Goal: Task Accomplishment & Management: Manage account settings

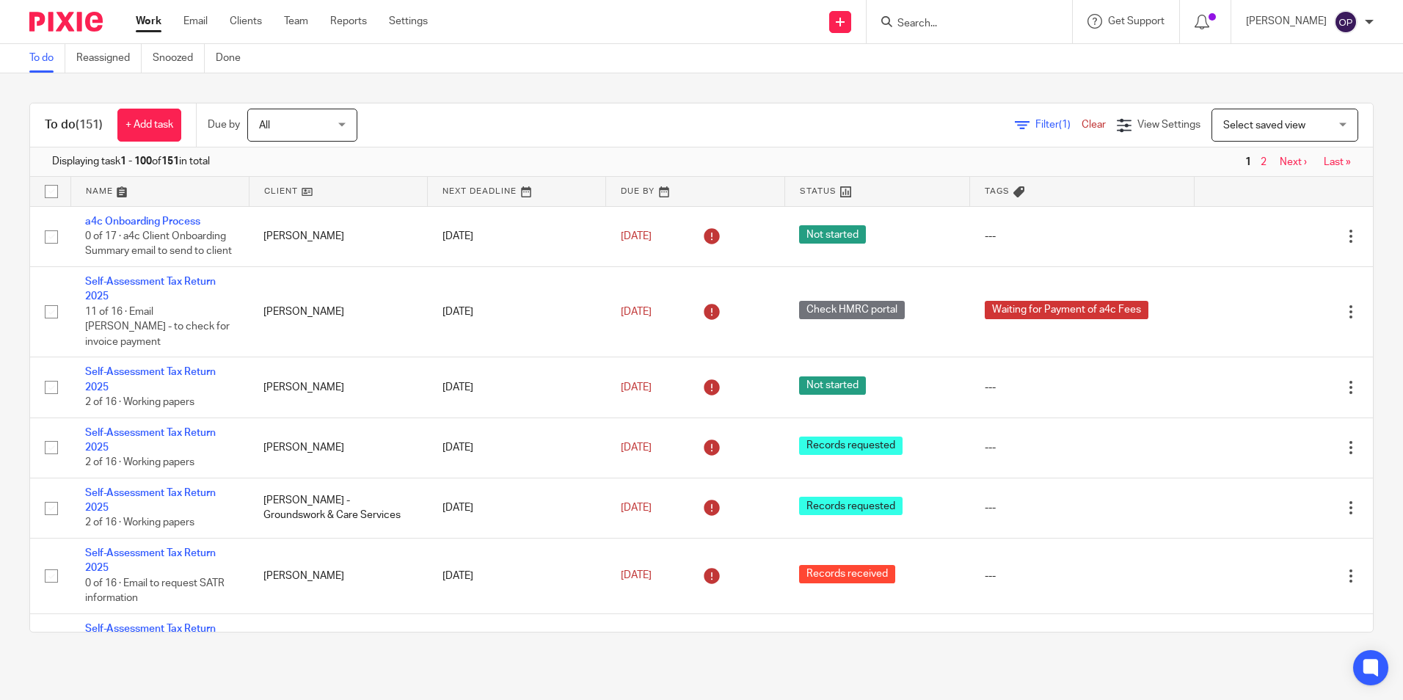
click at [942, 30] on input "Search" at bounding box center [962, 24] width 132 height 13
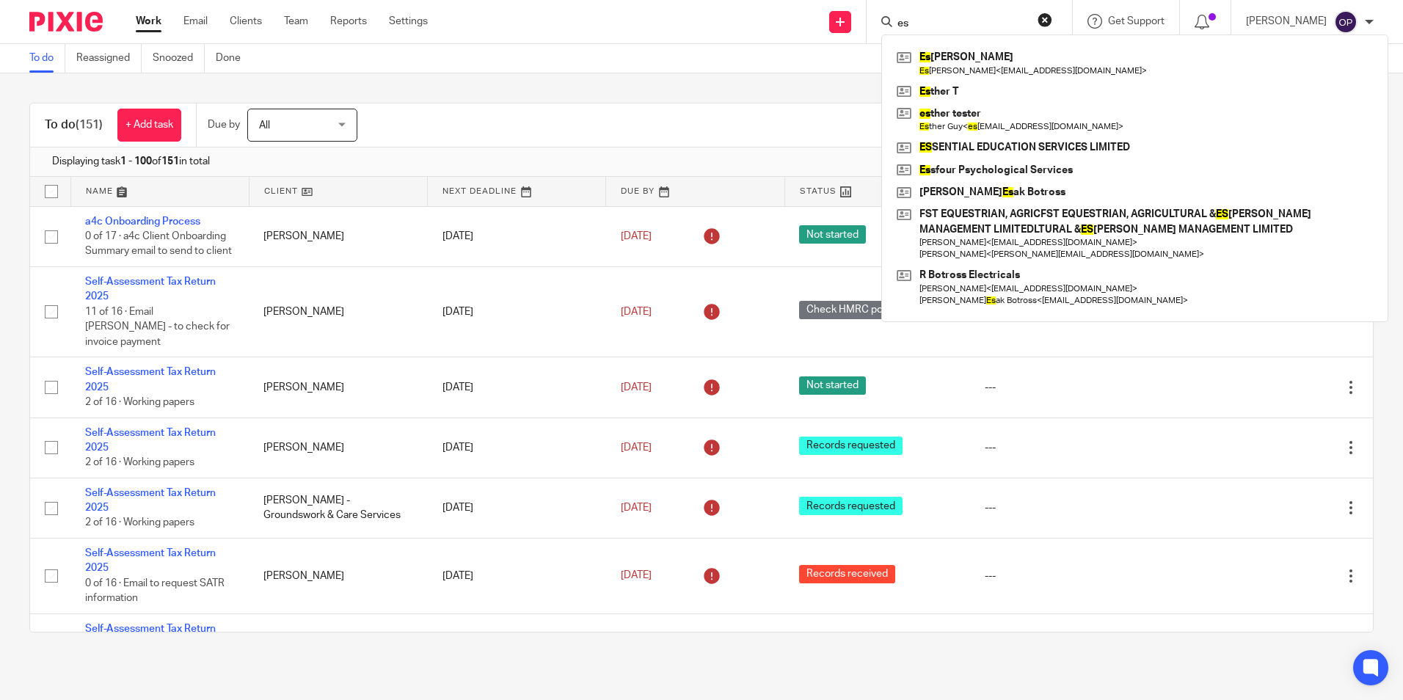
type input "e"
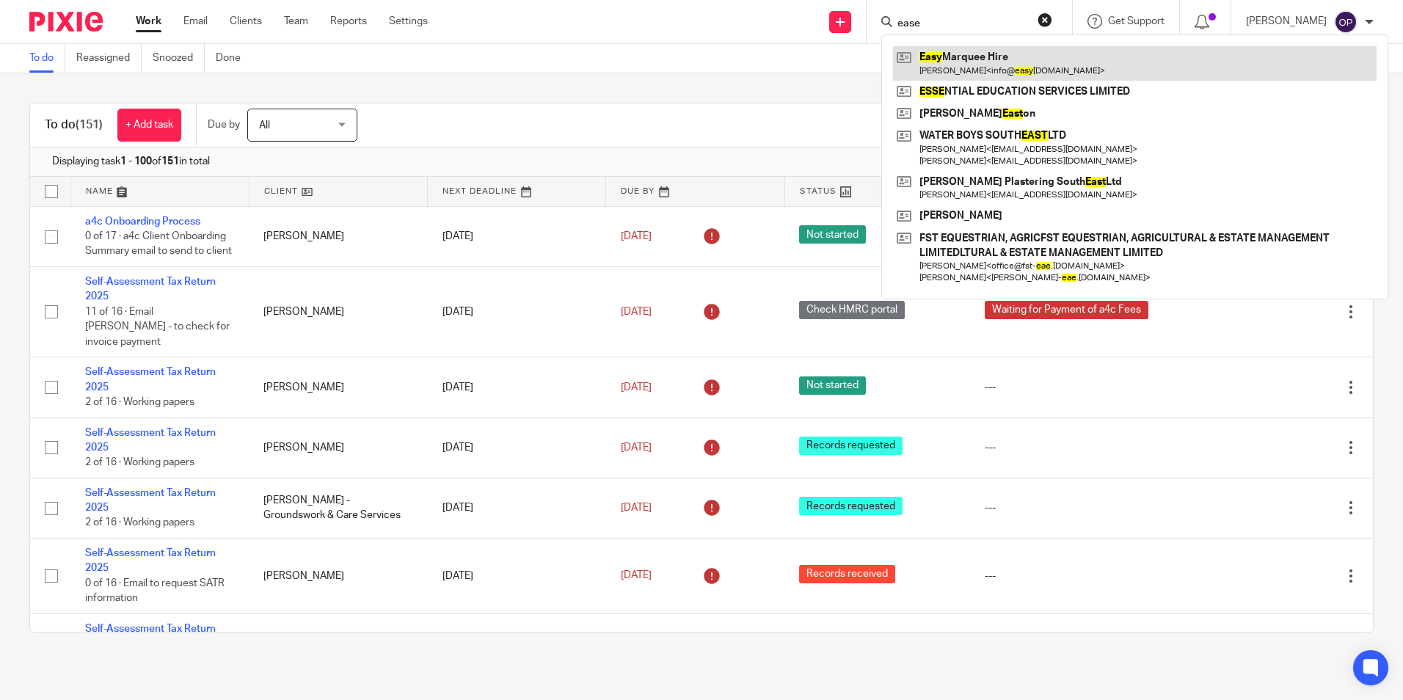
type input "ease"
click at [996, 47] on link at bounding box center [1135, 63] width 484 height 34
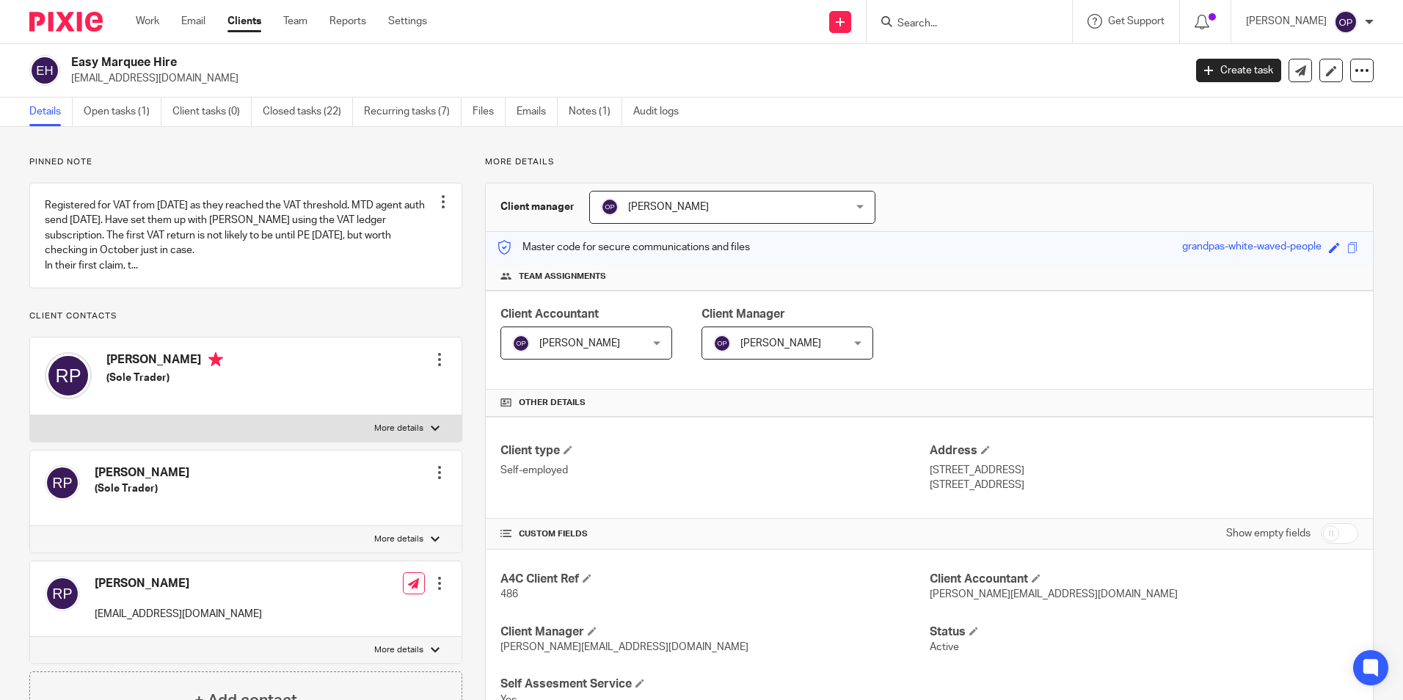
click at [87, 111] on link "Open tasks (1)" at bounding box center [123, 112] width 78 height 29
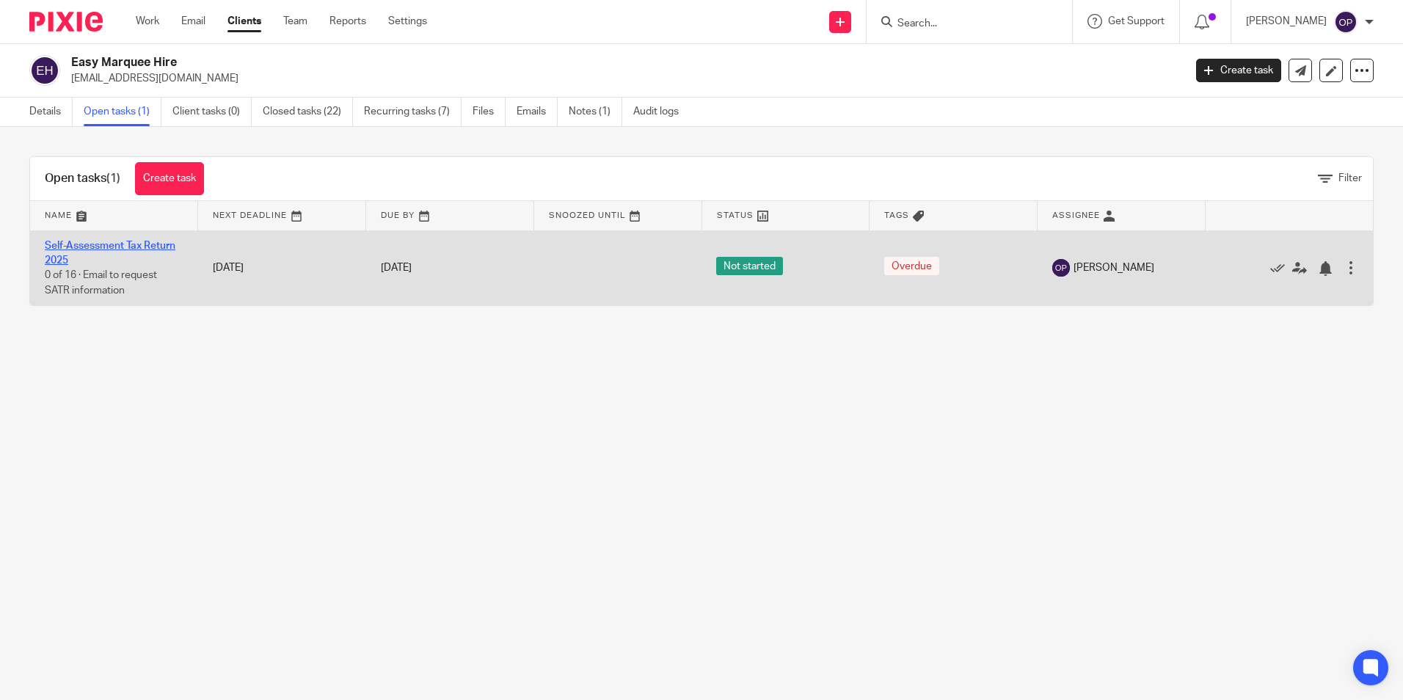
click at [129, 241] on link "Self-Assessment Tax Return 2025" at bounding box center [110, 253] width 131 height 25
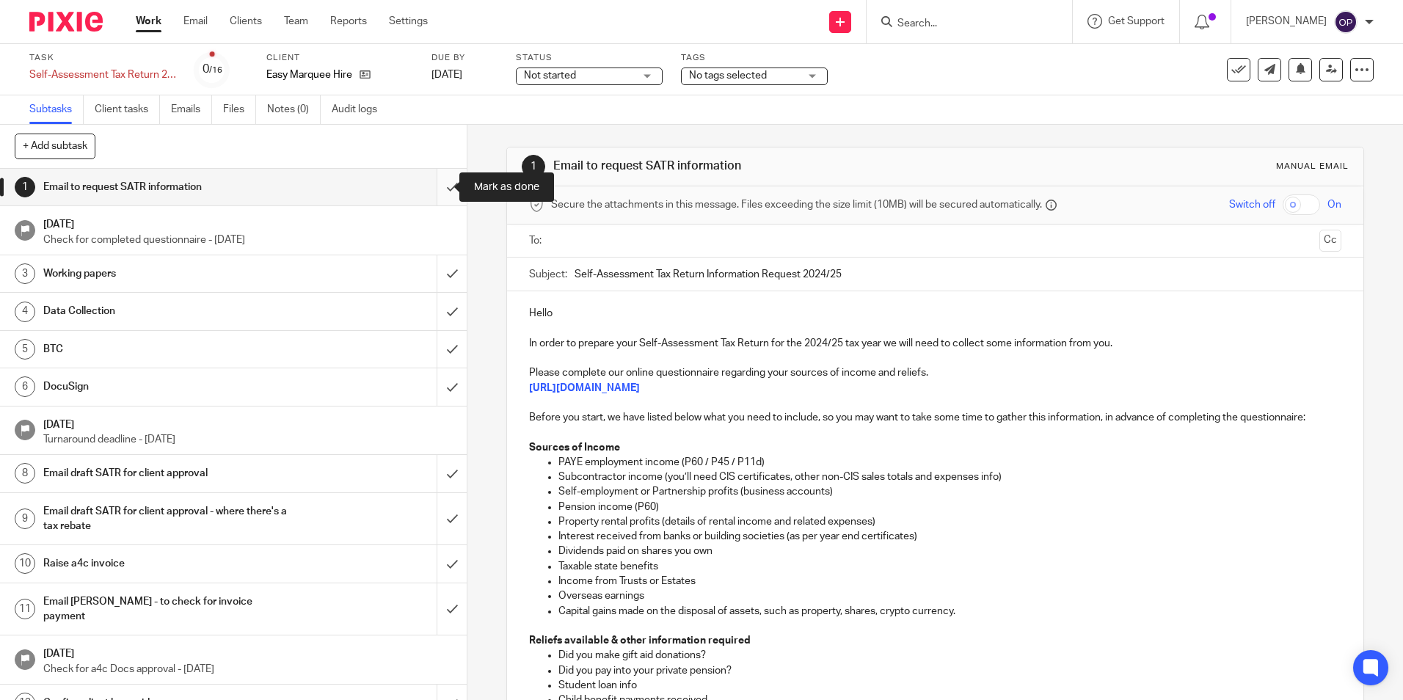
click at [448, 199] on input "submit" at bounding box center [233, 187] width 467 height 37
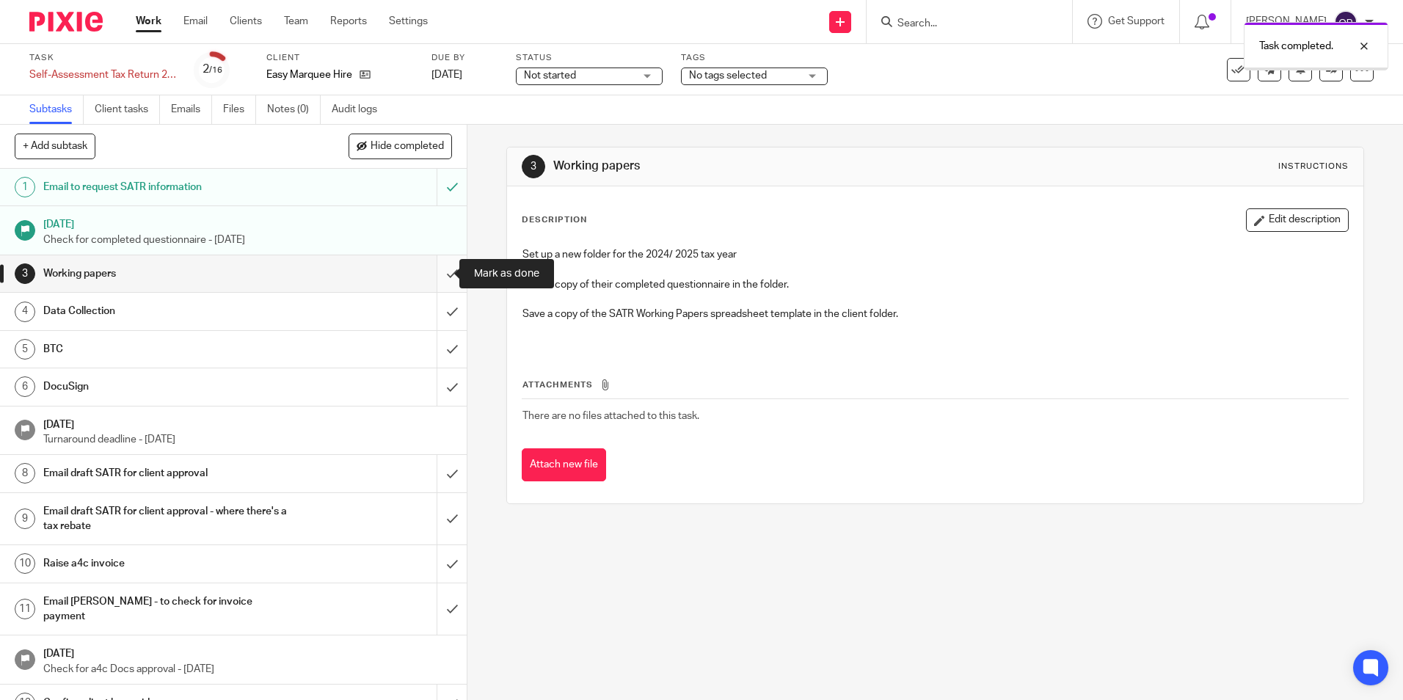
click at [437, 273] on input "submit" at bounding box center [233, 273] width 467 height 37
click at [437, 309] on input "submit" at bounding box center [233, 311] width 467 height 37
click at [434, 343] on input "submit" at bounding box center [233, 349] width 467 height 37
click at [434, 385] on input "submit" at bounding box center [233, 386] width 467 height 37
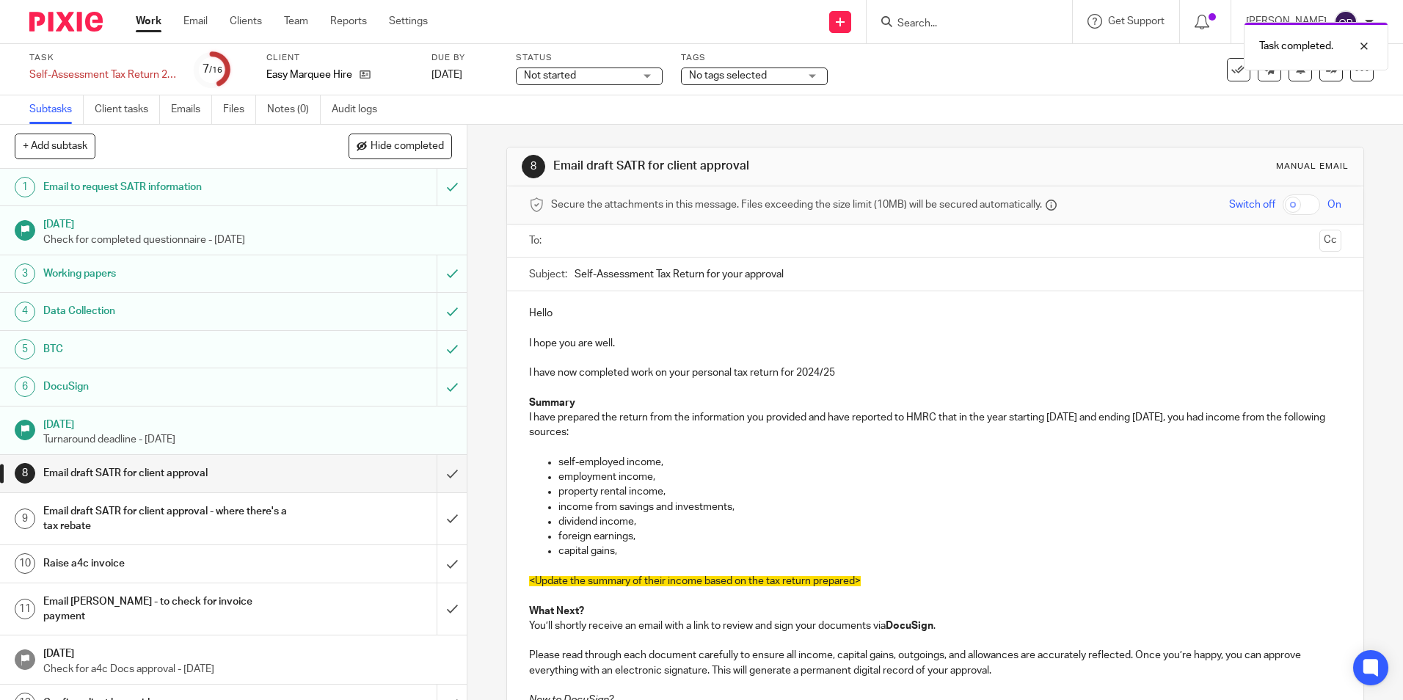
click at [642, 62] on label "Status" at bounding box center [589, 58] width 147 height 12
click at [641, 66] on div "Status Not started Not started Not started Records requested Records received C…" at bounding box center [589, 69] width 147 height 35
click at [637, 83] on div "Not started Not started" at bounding box center [589, 77] width 147 height 18
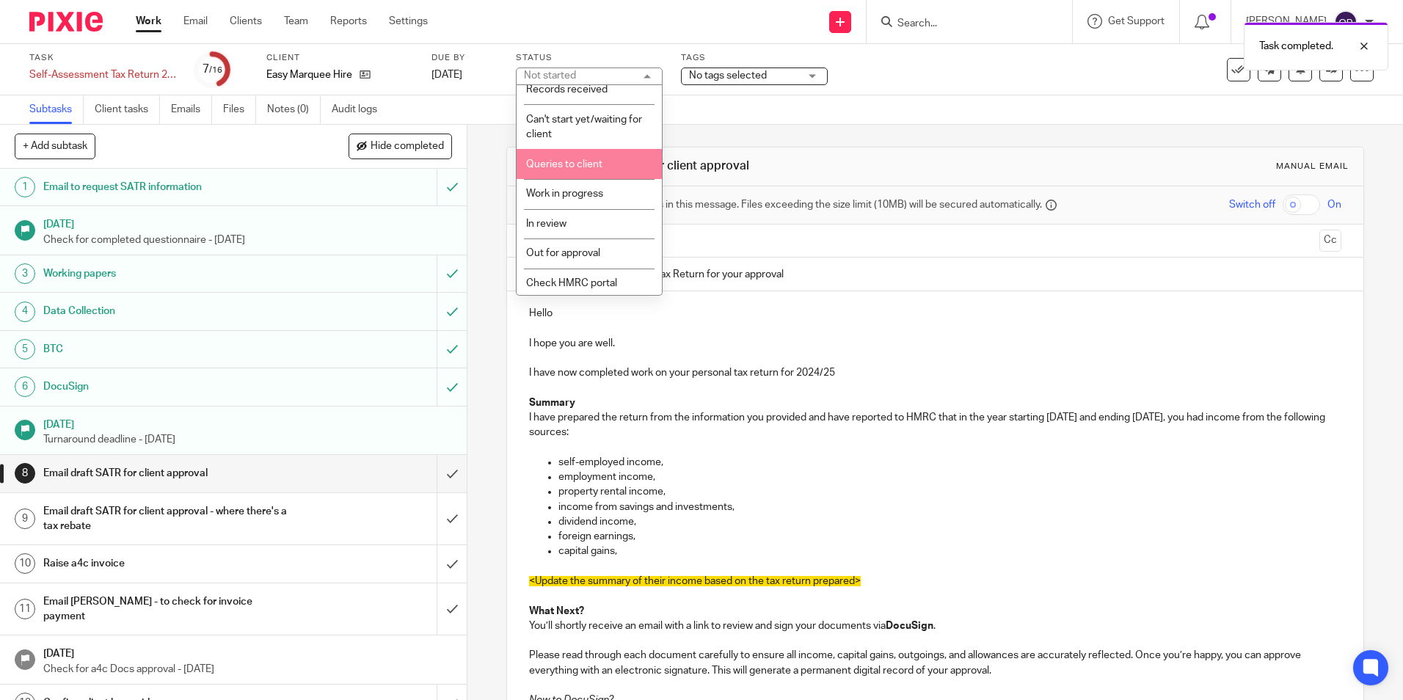
scroll to position [103, 0]
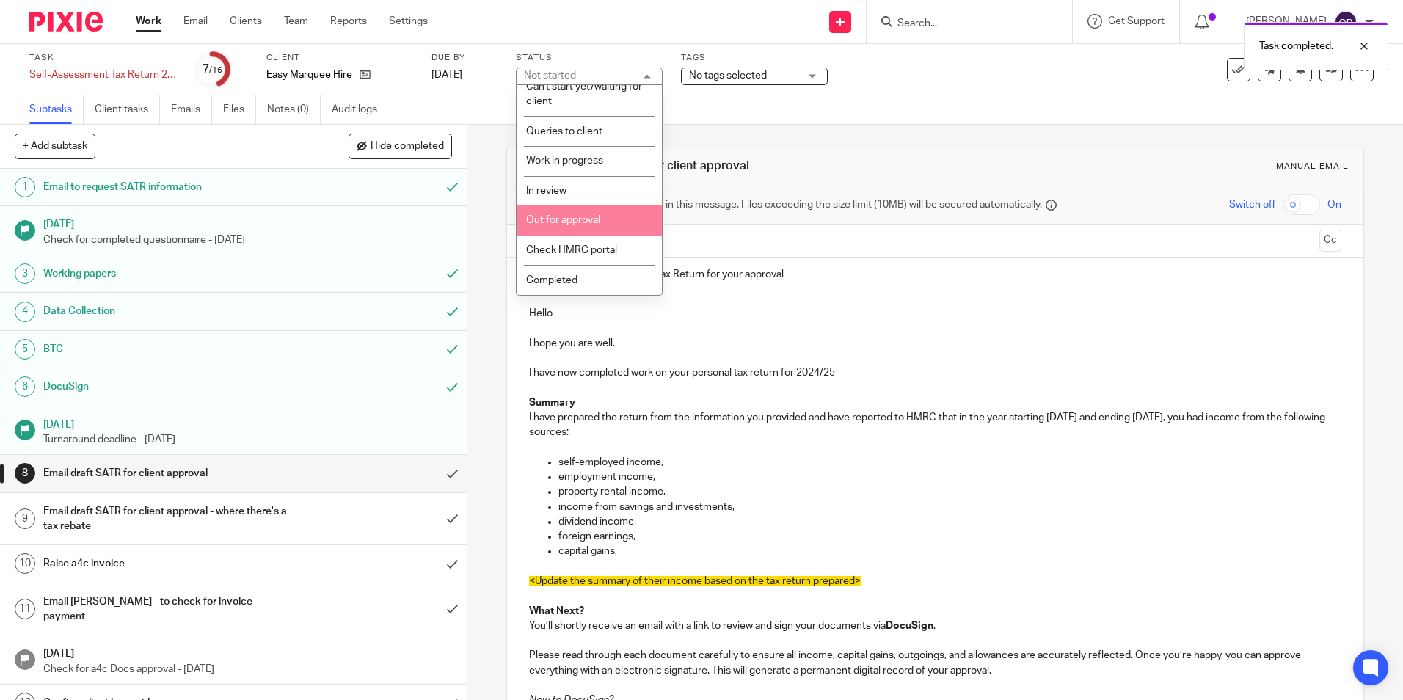
click at [582, 214] on li "Out for approval" at bounding box center [589, 220] width 145 height 30
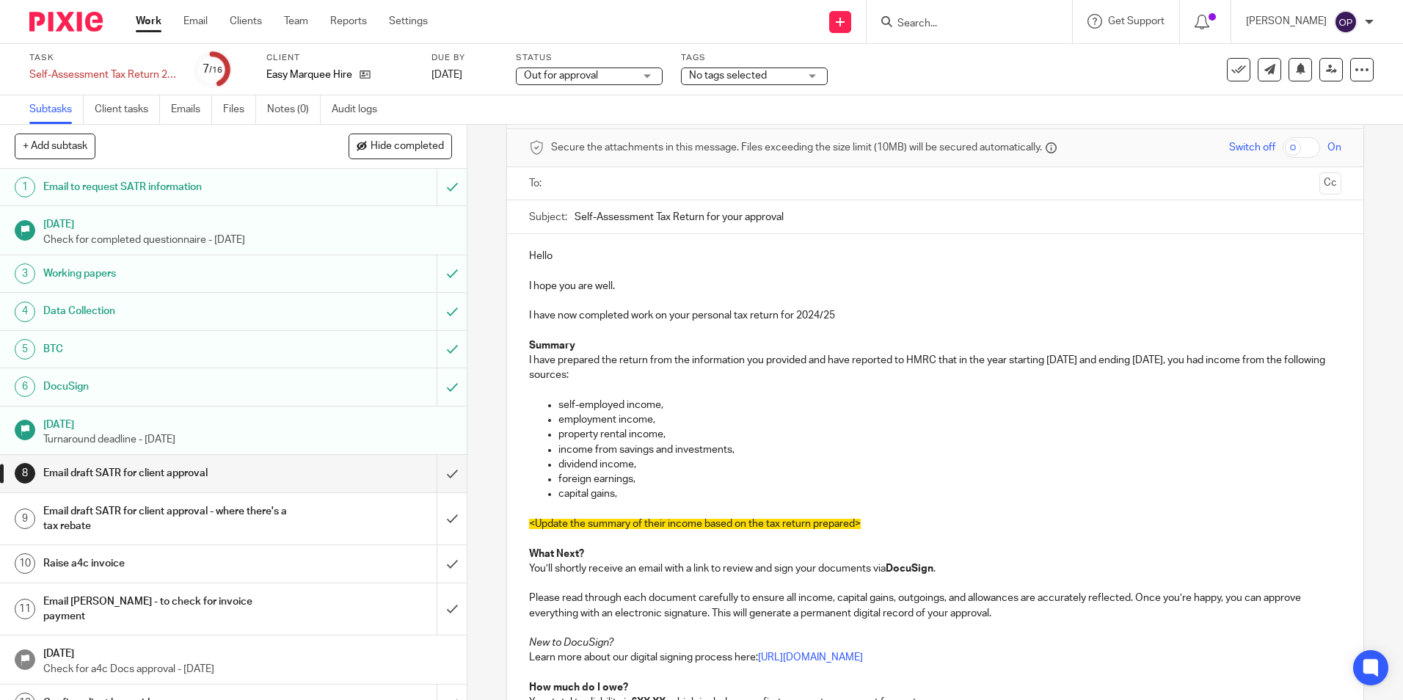
scroll to position [0, 0]
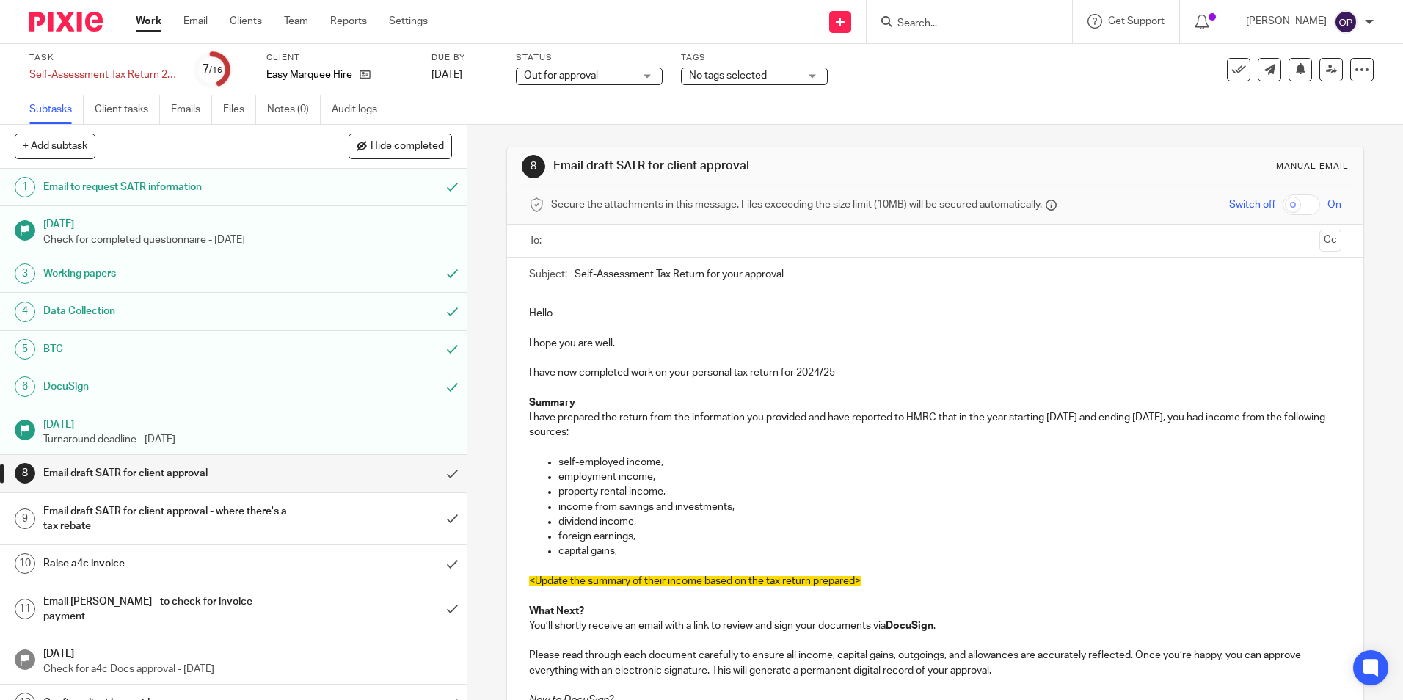
click at [605, 222] on div "Secure the attachments in this message. Files exceeding the size limit (10MB) w…" at bounding box center [935, 205] width 856 height 38
click at [603, 229] on ul at bounding box center [936, 241] width 766 height 24
